Goal: Task Accomplishment & Management: Manage account settings

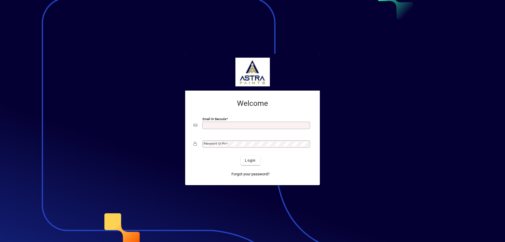
type input "**********"
click at [241, 155] on button "Login" at bounding box center [250, 159] width 19 height 9
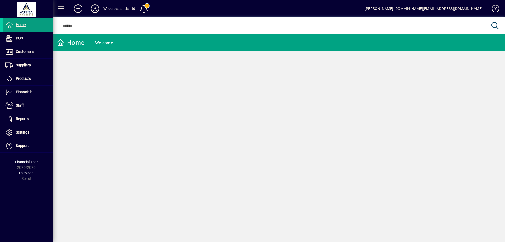
click at [59, 10] on span at bounding box center [61, 8] width 13 height 13
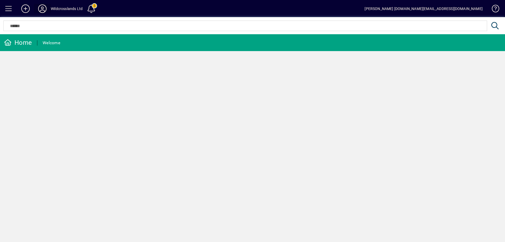
click at [45, 9] on icon at bounding box center [42, 8] width 11 height 8
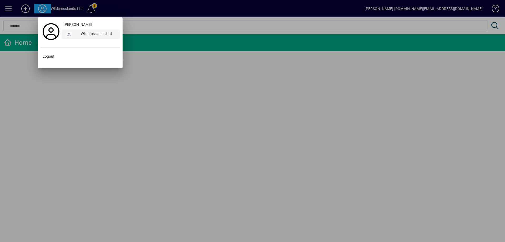
click at [89, 32] on div "Wildcrosslands Ltd" at bounding box center [98, 33] width 43 height 9
click at [56, 29] on icon at bounding box center [51, 31] width 17 height 17
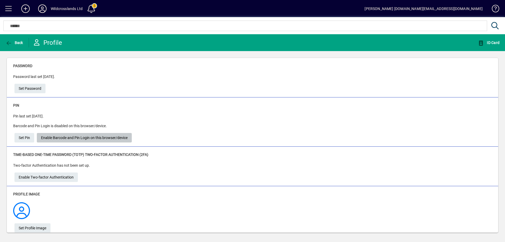
click at [66, 137] on span "Enable Barcode and Pin Login on this browser/device" at bounding box center [84, 137] width 87 height 9
click at [481, 43] on icon "button" at bounding box center [481, 43] width 7 height 5
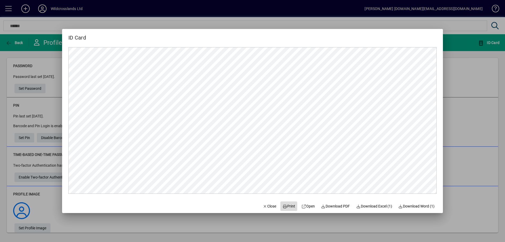
click at [288, 205] on span "Print" at bounding box center [289, 206] width 13 height 6
click at [333, 205] on span "Download PDF" at bounding box center [335, 206] width 29 height 6
click at [266, 209] on button "Close" at bounding box center [270, 205] width 18 height 9
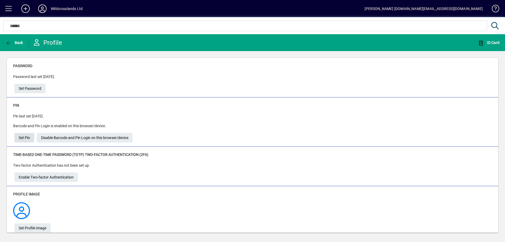
click at [26, 137] on span "Set Pin" at bounding box center [24, 137] width 11 height 9
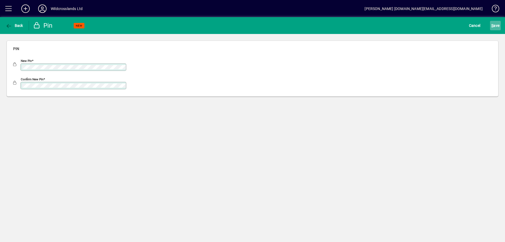
click at [492, 27] on span "S" at bounding box center [492, 25] width 2 height 4
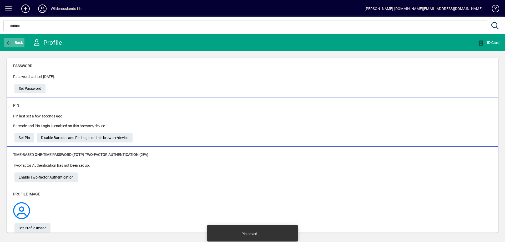
click at [8, 43] on icon "button" at bounding box center [9, 43] width 7 height 5
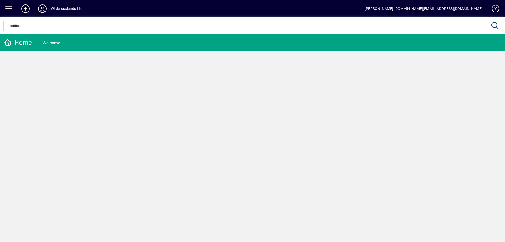
click at [47, 9] on icon at bounding box center [42, 8] width 11 height 8
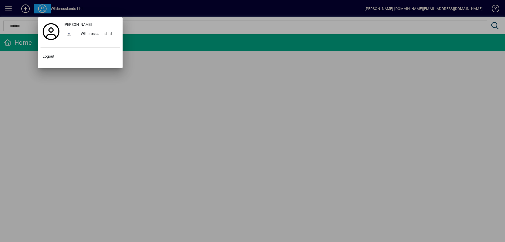
click at [202, 76] on div at bounding box center [252, 121] width 505 height 242
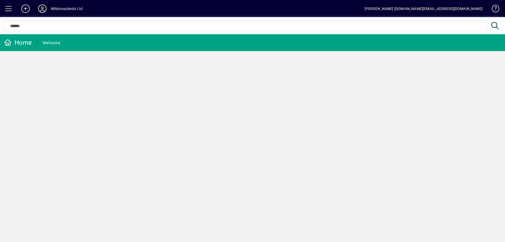
click at [42, 9] on icon at bounding box center [42, 8] width 11 height 8
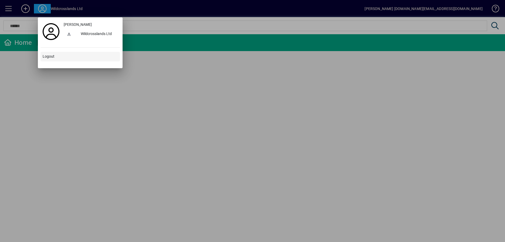
click at [51, 58] on span "Logout" at bounding box center [49, 57] width 12 height 6
